Goal: Use online tool/utility: Utilize a website feature to perform a specific function

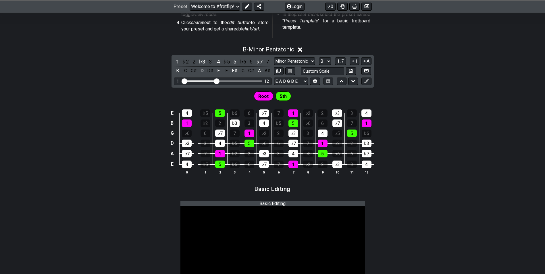
scroll to position [201, 0]
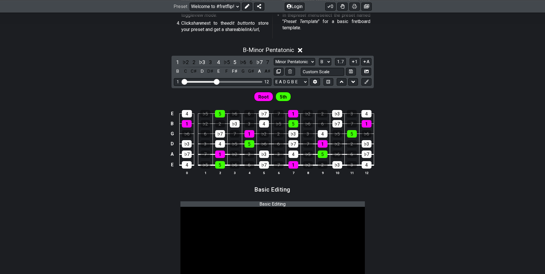
click at [293, 76] on div "1 ♭2 2 ♭3 3 4 ♭5 5 ♭6 6 ♭7 7 B C C♯ D D♯ E F F♯ G G♯ A A♯ Minor Pentatonic Root…" at bounding box center [273, 72] width 202 height 32
click at [293, 80] on select "E A D G B E F♯ B E A D G B E E A D G B E B E A D F♯ B A D G C E A D A D G B E E…" at bounding box center [291, 82] width 34 height 8
click at [435, 88] on div "Root 5th" at bounding box center [272, 95] width 545 height 14
drag, startPoint x: 216, startPoint y: 81, endPoint x: 281, endPoint y: 95, distance: 66.7
click at [264, 81] on input "Visible fret range" at bounding box center [223, 81] width 82 height 0
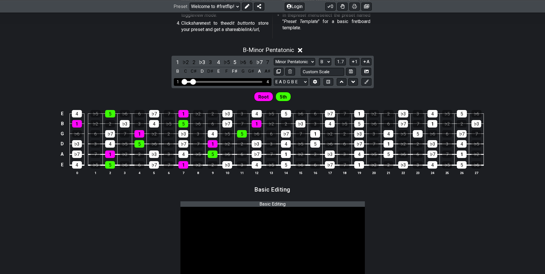
drag, startPoint x: 254, startPoint y: 81, endPoint x: 193, endPoint y: 86, distance: 61.1
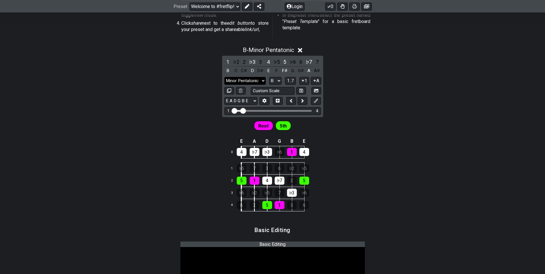
click at [262, 79] on select "Minor Pentatonic Root Minor Pentatonic Major Pentatonic Minor Blues Major Blues…" at bounding box center [244, 81] width 41 height 8
click at [284, 80] on div "Minor Pentatonic Root Minor Pentatonic Major Pentatonic Minor Blues Major Blues…" at bounding box center [272, 81] width 97 height 8
click at [276, 80] on select "A♭ A A♯ B♭ B C C♯ D♭ D D♯ E♭ E F F♯ G♭ G G♯" at bounding box center [275, 81] width 12 height 8
select select "Ab"
click at [269, 77] on select "A♭ A A♯ B♭ B C C♯ D♭ D D♯ E♭ E F F♯ G♭ G G♯" at bounding box center [275, 81] width 12 height 8
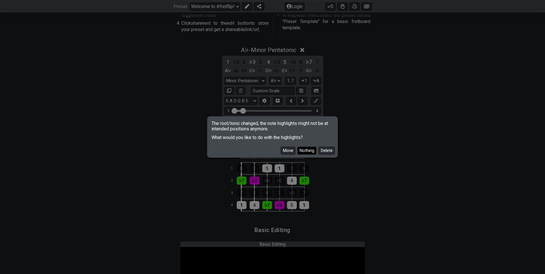
click at [312, 151] on button "Nothing" at bounding box center [306, 151] width 19 height 8
